Goal: Check status: Check status

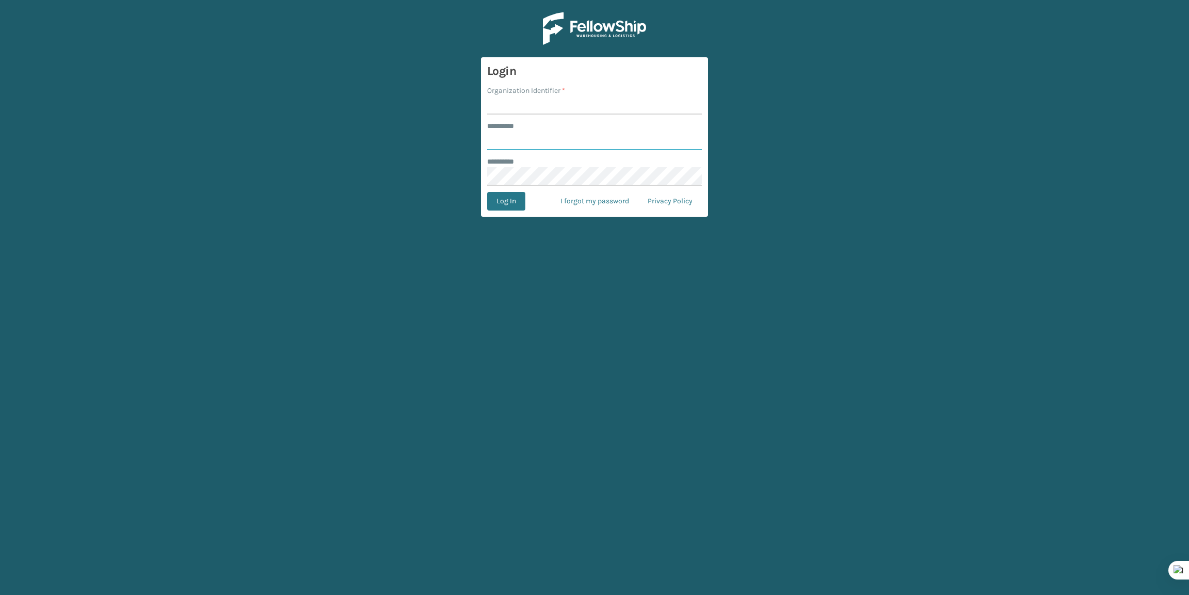
type input "*******"
click at [515, 104] on input "Organization Identifier *" at bounding box center [594, 105] width 215 height 19
type input "Brightech"
click at [511, 201] on button "Log In" at bounding box center [506, 201] width 38 height 19
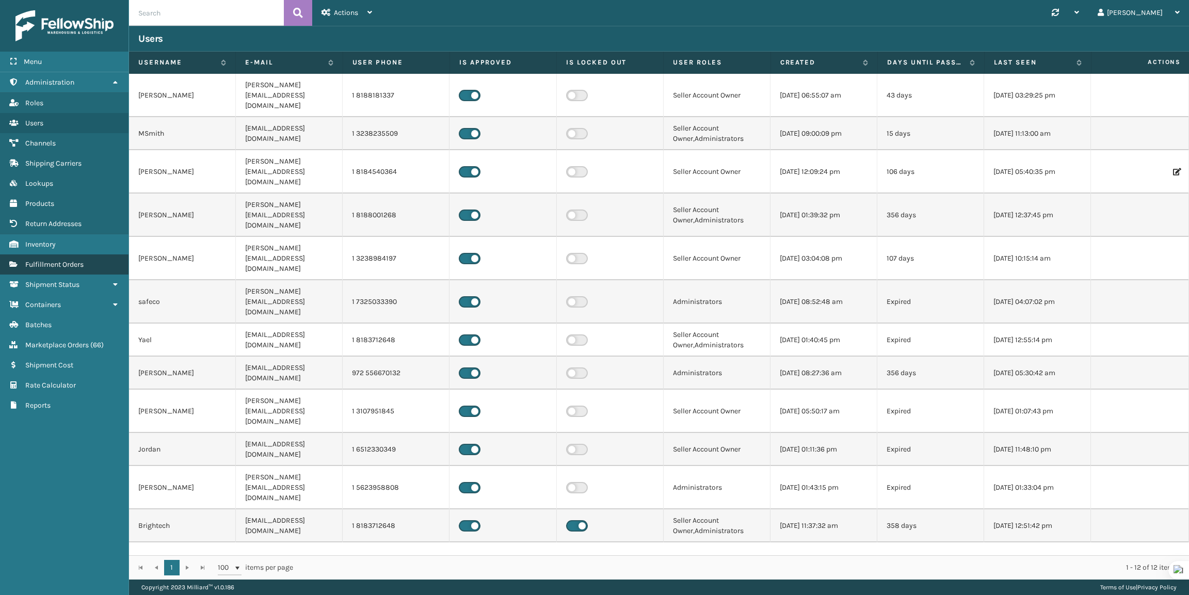
click at [58, 266] on link "Fulfillment Orders" at bounding box center [64, 265] width 129 height 20
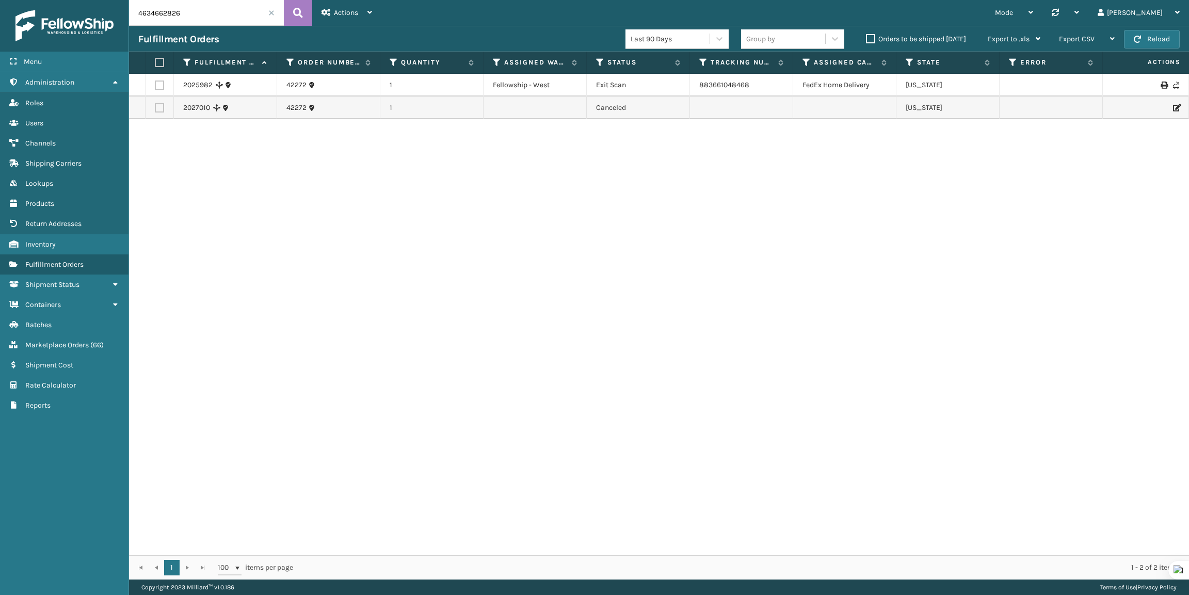
click at [223, 12] on input "4634662826" at bounding box center [206, 13] width 155 height 26
paste input "273583381"
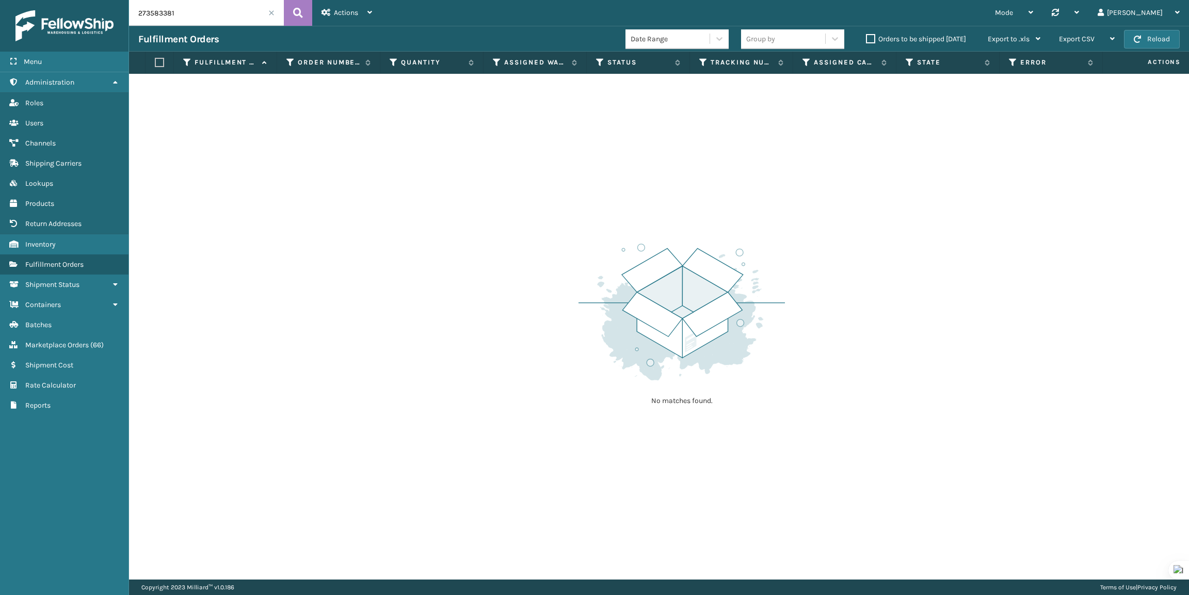
click at [197, 2] on input "273583381" at bounding box center [206, 13] width 155 height 26
click at [197, 17] on input "273583381" at bounding box center [206, 13] width 155 height 26
paste input "111380805"
type input "111380805"
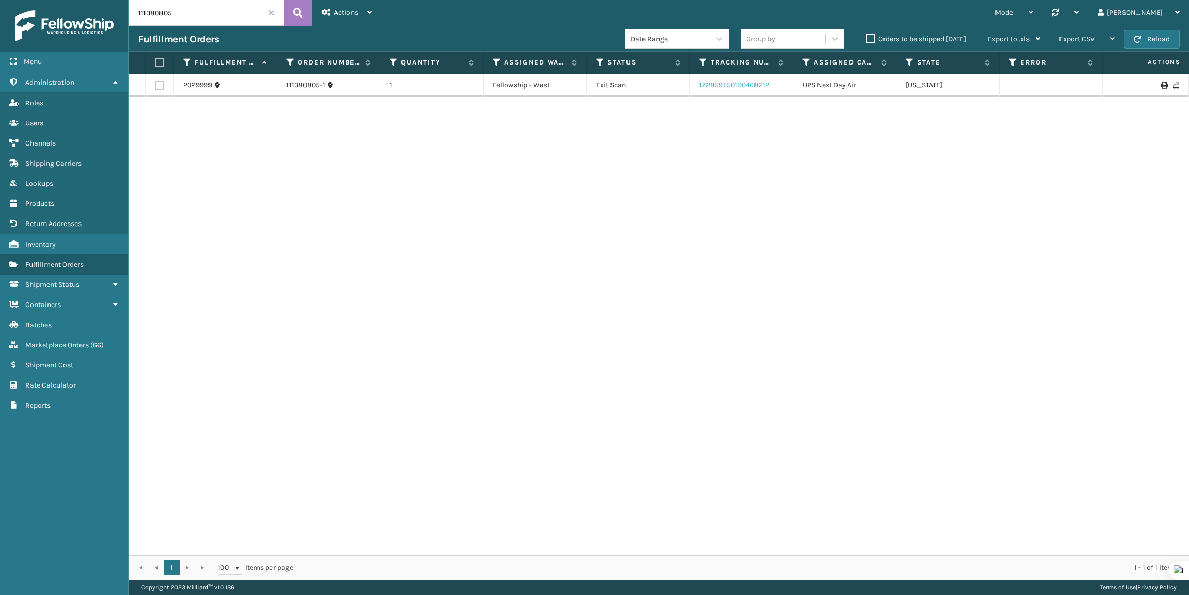
click at [733, 83] on link "1Z2859F50190468212" at bounding box center [735, 85] width 70 height 9
click at [743, 89] on link "1Z2859F50190468212" at bounding box center [735, 85] width 70 height 9
